Goal: Transaction & Acquisition: Purchase product/service

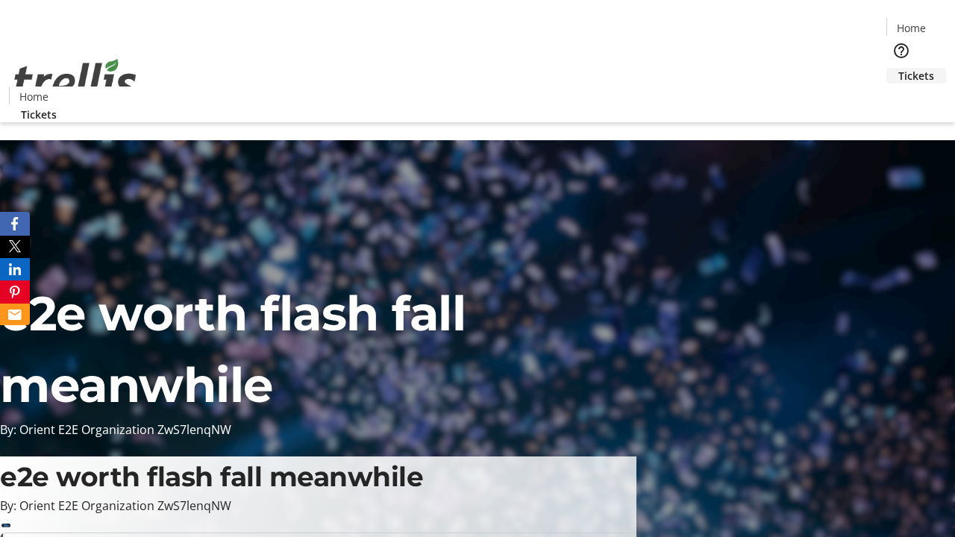
click at [898, 68] on span "Tickets" at bounding box center [916, 76] width 36 height 16
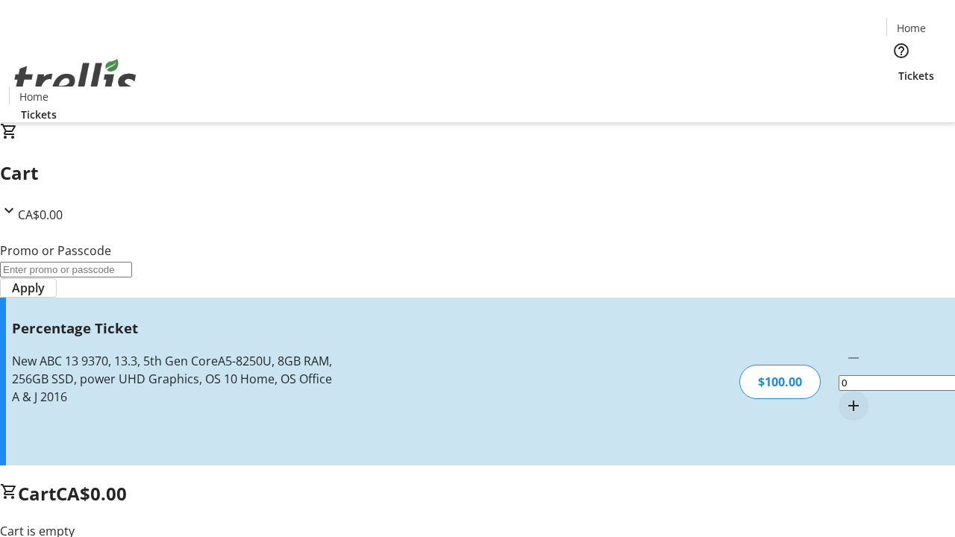
click at [844, 397] on mat-icon "Increment by one" at bounding box center [853, 406] width 18 height 18
type input "1"
type input "BAR"
